Goal: Information Seeking & Learning: Learn about a topic

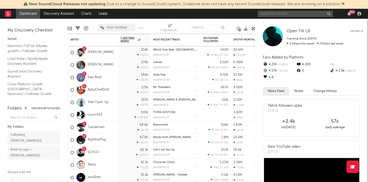
click at [289, 12] on input "text" at bounding box center [294, 14] width 75 height 6
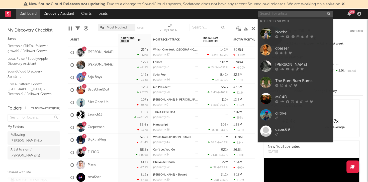
paste input "DJ BOSS"
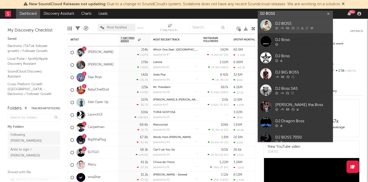
type input "DJ BOSS"
click at [288, 21] on div "DJ BOSS" at bounding box center [302, 24] width 55 height 6
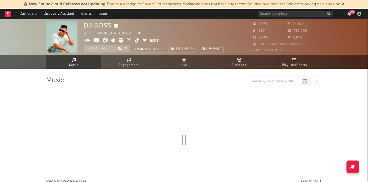
select select "6m"
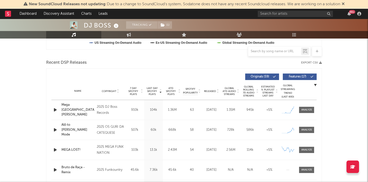
scroll to position [164, 0]
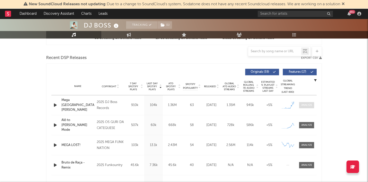
click at [313, 104] on span at bounding box center [306, 105] width 15 height 6
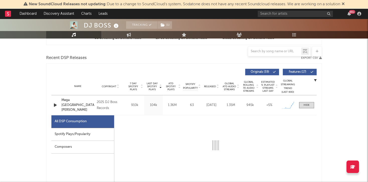
drag, startPoint x: 79, startPoint y: 133, endPoint x: 52, endPoint y: 93, distance: 48.6
click at [79, 133] on div "Spotify Plays/Popularity" at bounding box center [82, 134] width 63 height 13
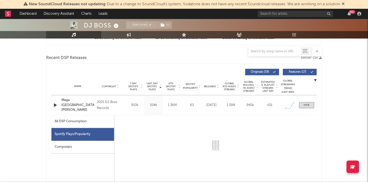
select select "1w"
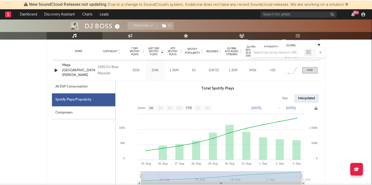
scroll to position [200, 0]
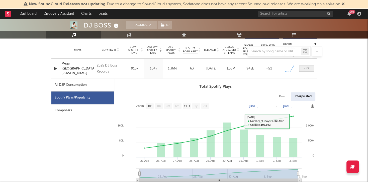
click at [308, 70] on div at bounding box center [306, 69] width 6 height 4
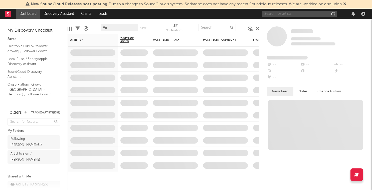
click at [276, 13] on input "text" at bounding box center [299, 14] width 75 height 6
type input "no static"
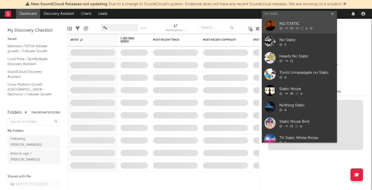
click at [281, 21] on div "NO STATIC" at bounding box center [306, 24] width 55 height 6
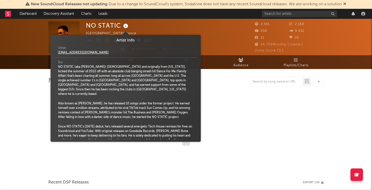
click at [125, 25] on icon at bounding box center [125, 26] width 7 height 7
select select "6m"
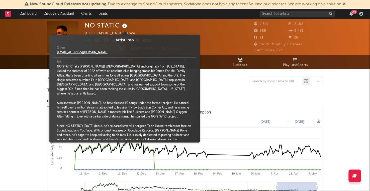
click at [123, 24] on icon at bounding box center [124, 26] width 7 height 7
click at [131, 22] on div "NO STATIC United States | Dance Edit Track Benchmark Summary" at bounding box center [134, 36] width 99 height 31
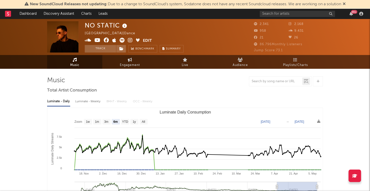
click at [88, 42] on icon at bounding box center [88, 40] width 7 height 5
click at [129, 40] on icon at bounding box center [130, 40] width 5 height 5
